Goal: Task Accomplishment & Management: Complete application form

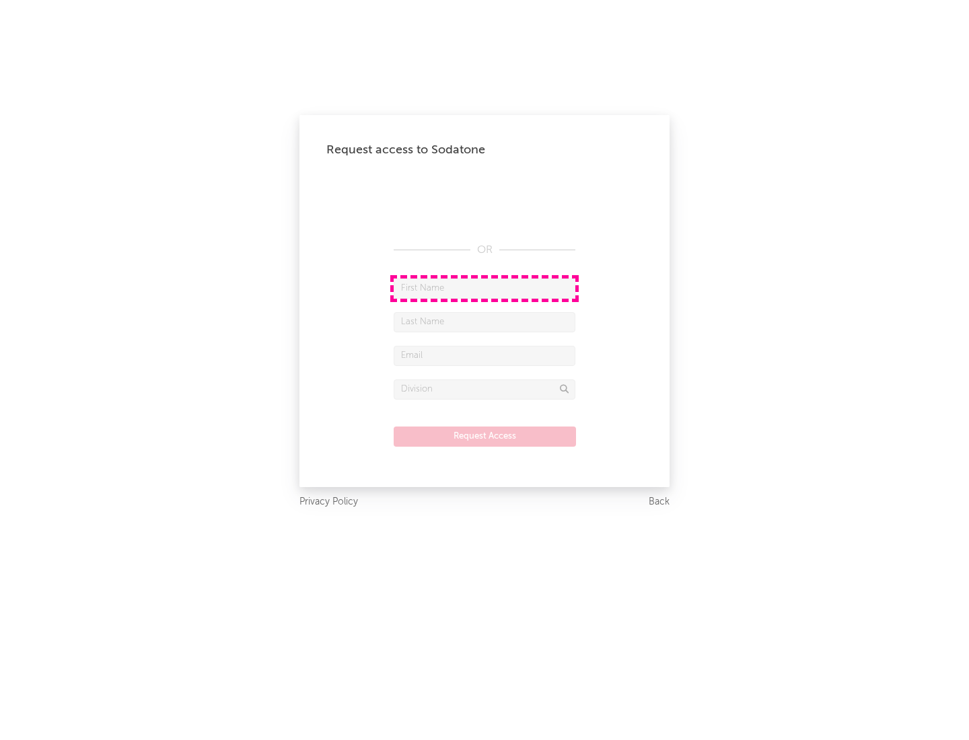
click at [484, 288] on input "text" at bounding box center [484, 288] width 182 height 20
type input "[PERSON_NAME]"
click at [484, 322] on input "text" at bounding box center [484, 322] width 182 height 20
type input "[PERSON_NAME]"
click at [484, 355] on input "text" at bounding box center [484, 356] width 182 height 20
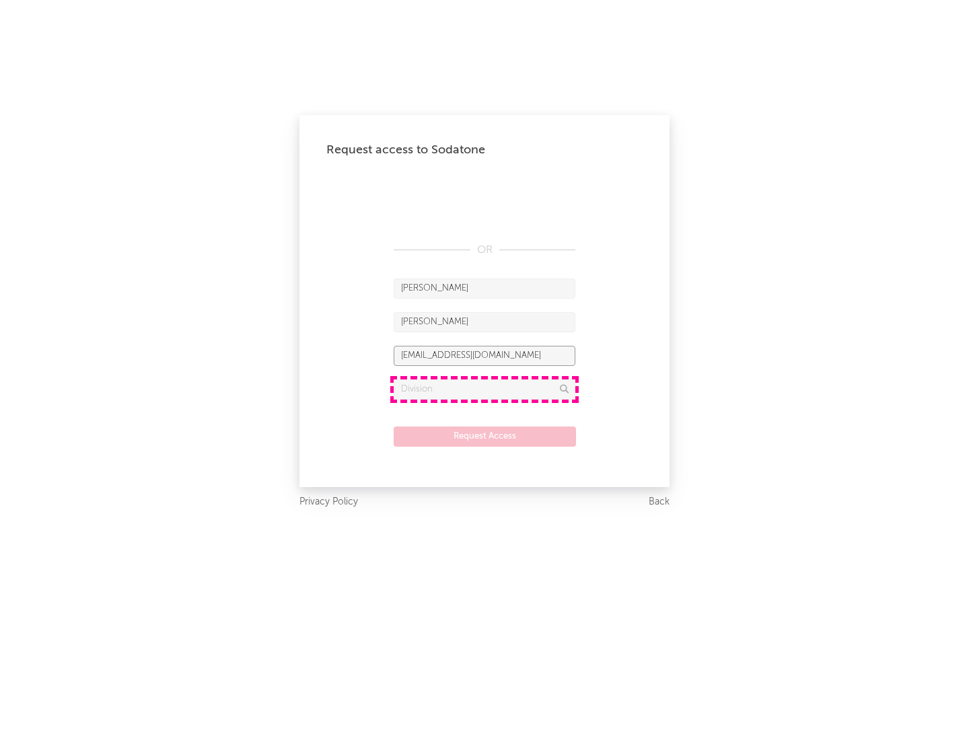
type input "[EMAIL_ADDRESS][DOMAIN_NAME]"
click at [484, 389] on input "text" at bounding box center [484, 389] width 182 height 20
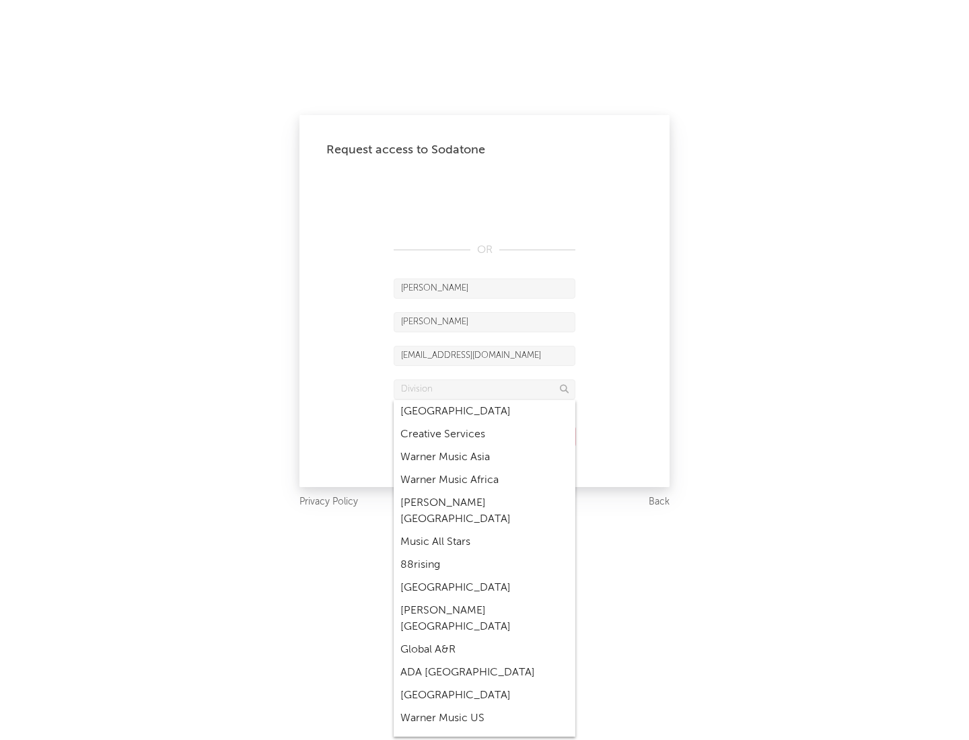
click at [484, 531] on div "Music All Stars" at bounding box center [484, 542] width 182 height 23
type input "Music All Stars"
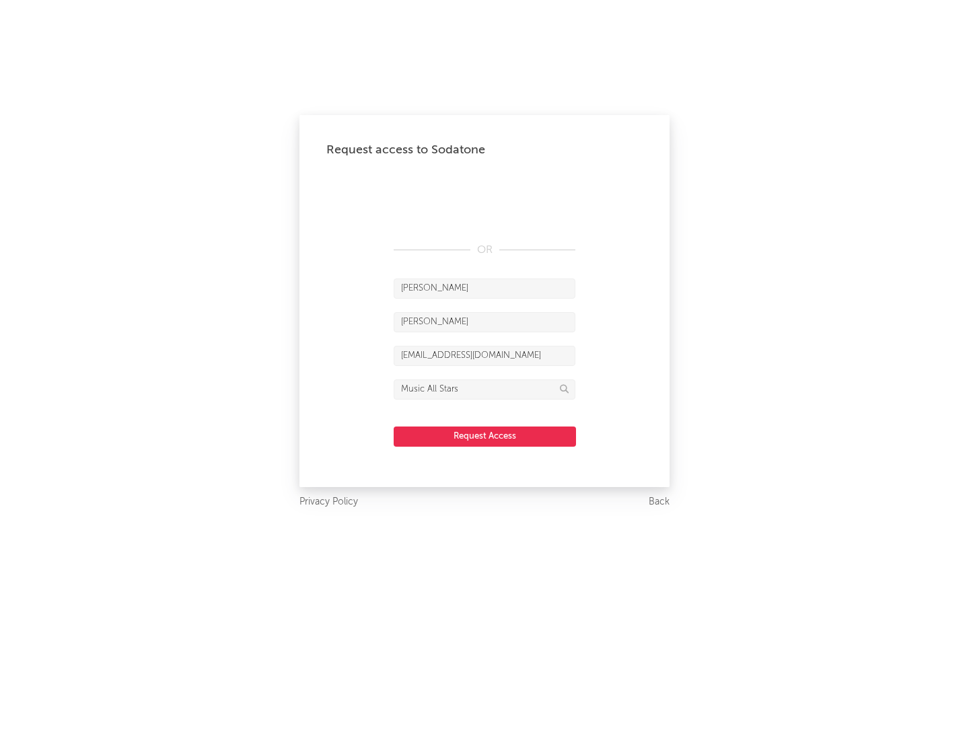
click at [484, 436] on button "Request Access" at bounding box center [484, 436] width 182 height 20
